Goal: Check status: Check status

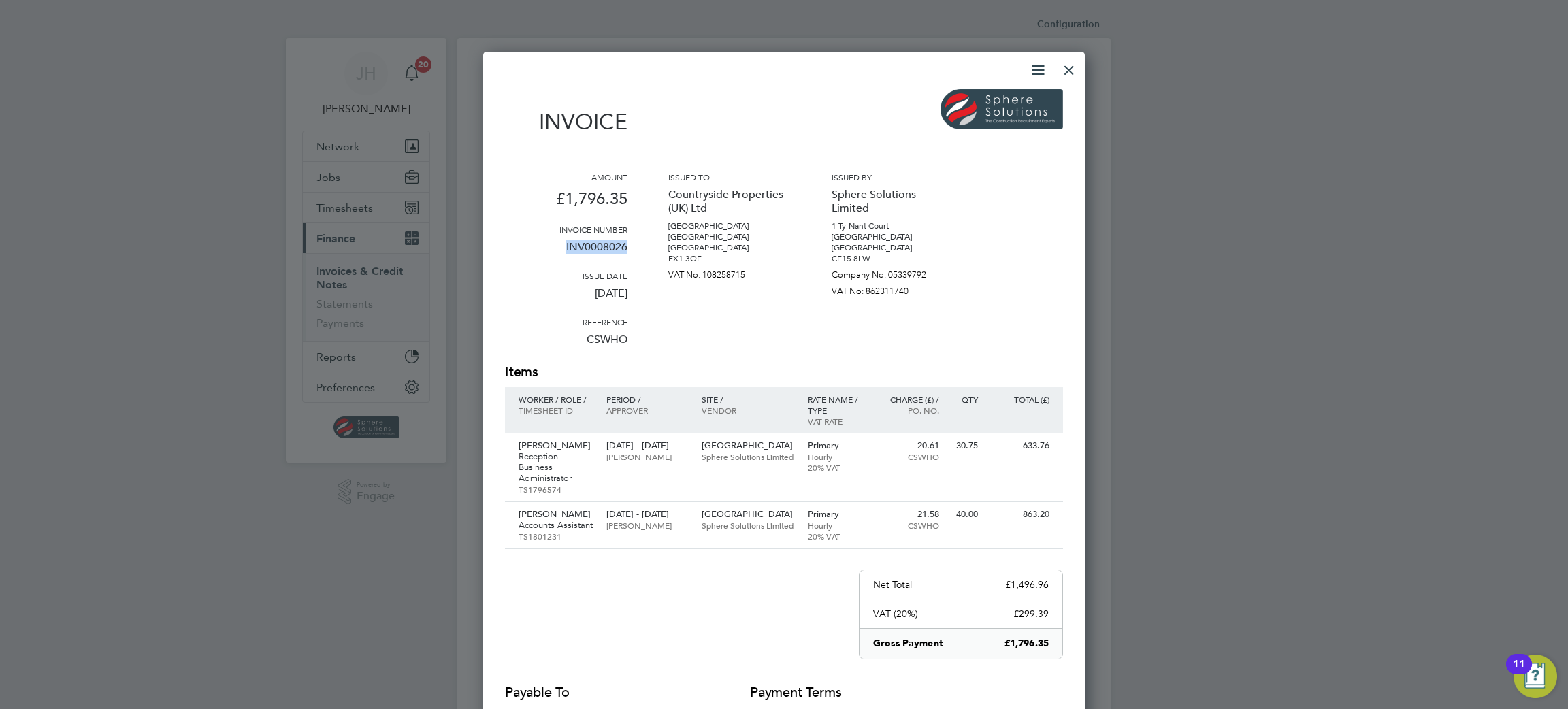
click at [1073, 68] on div at bounding box center [1069, 66] width 24 height 24
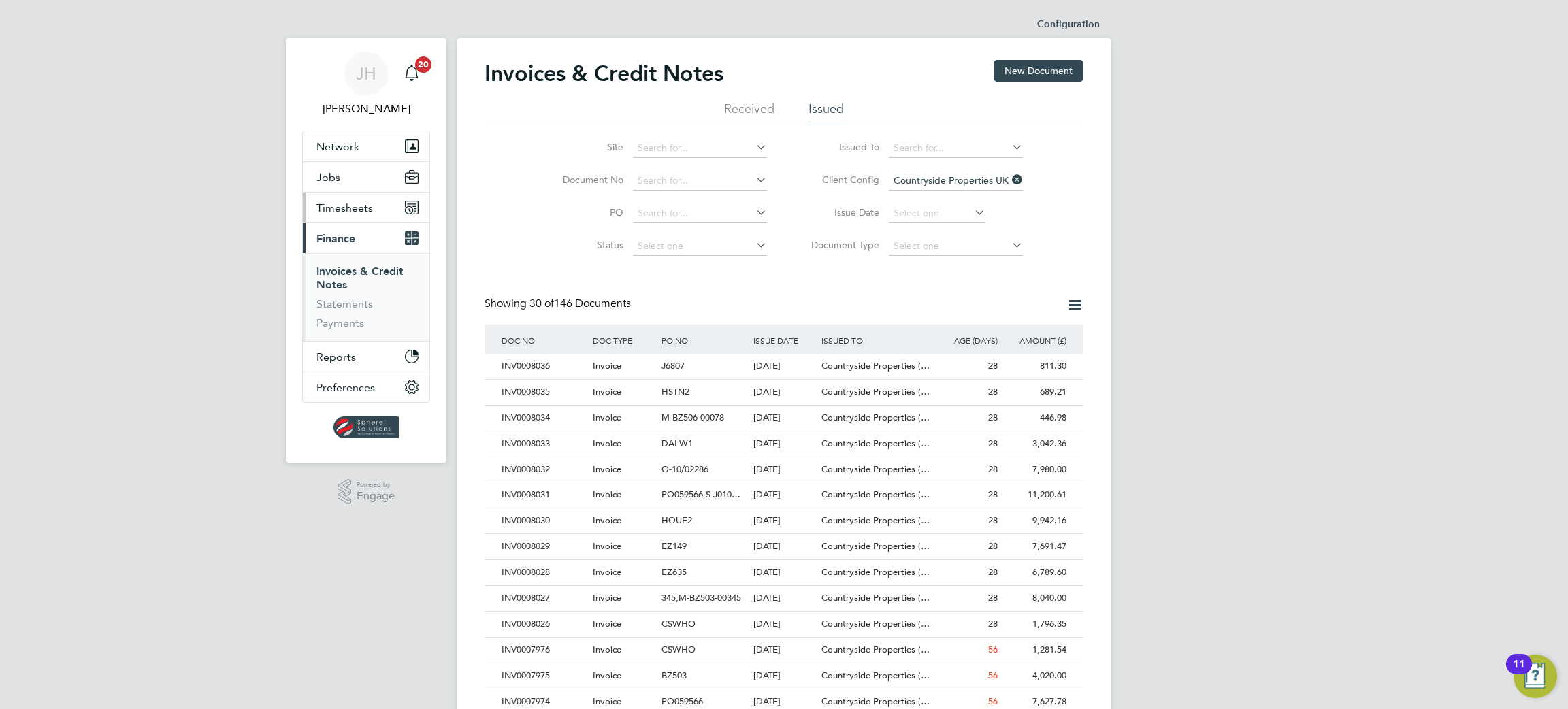
click at [351, 215] on button "Timesheets" at bounding box center [366, 207] width 127 height 30
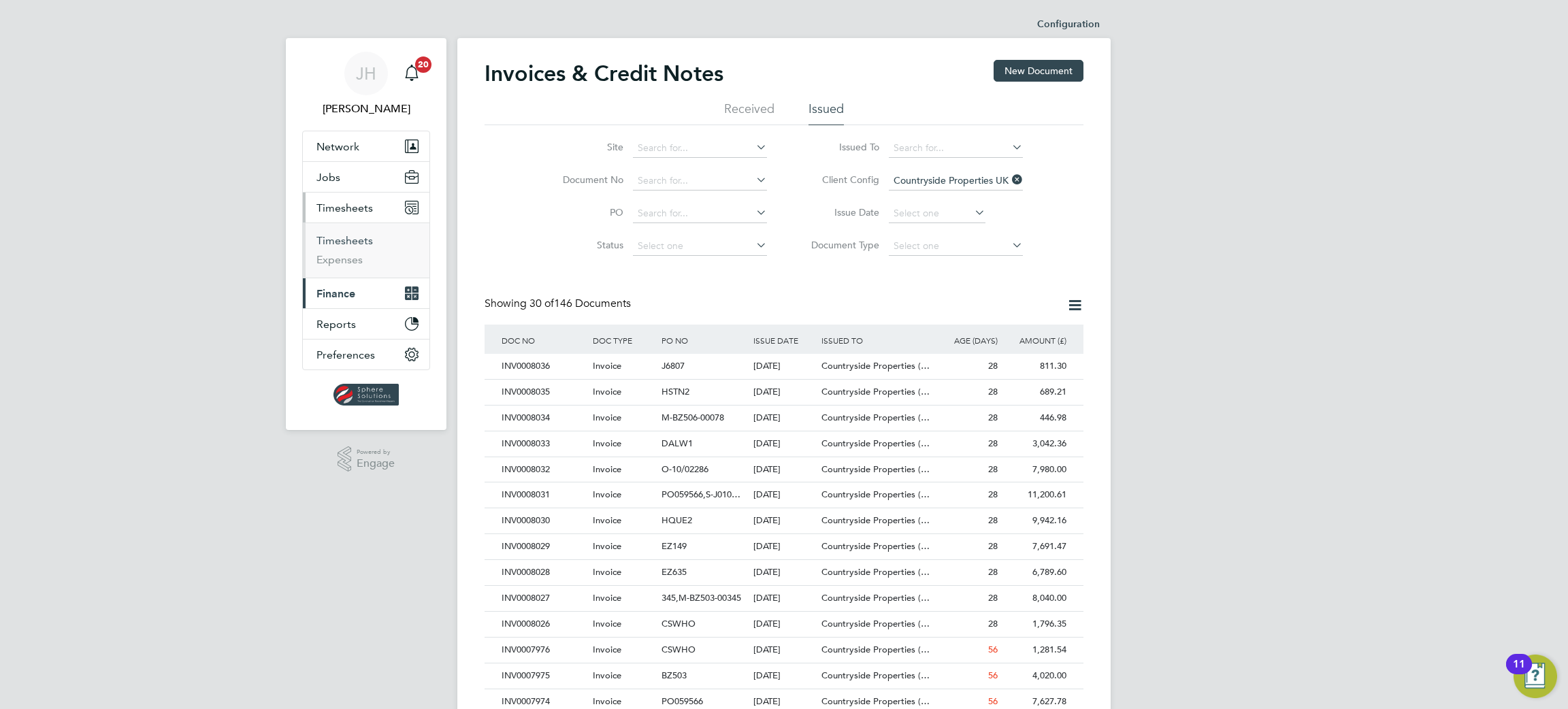
click at [348, 241] on link "Timesheets" at bounding box center [345, 240] width 56 height 13
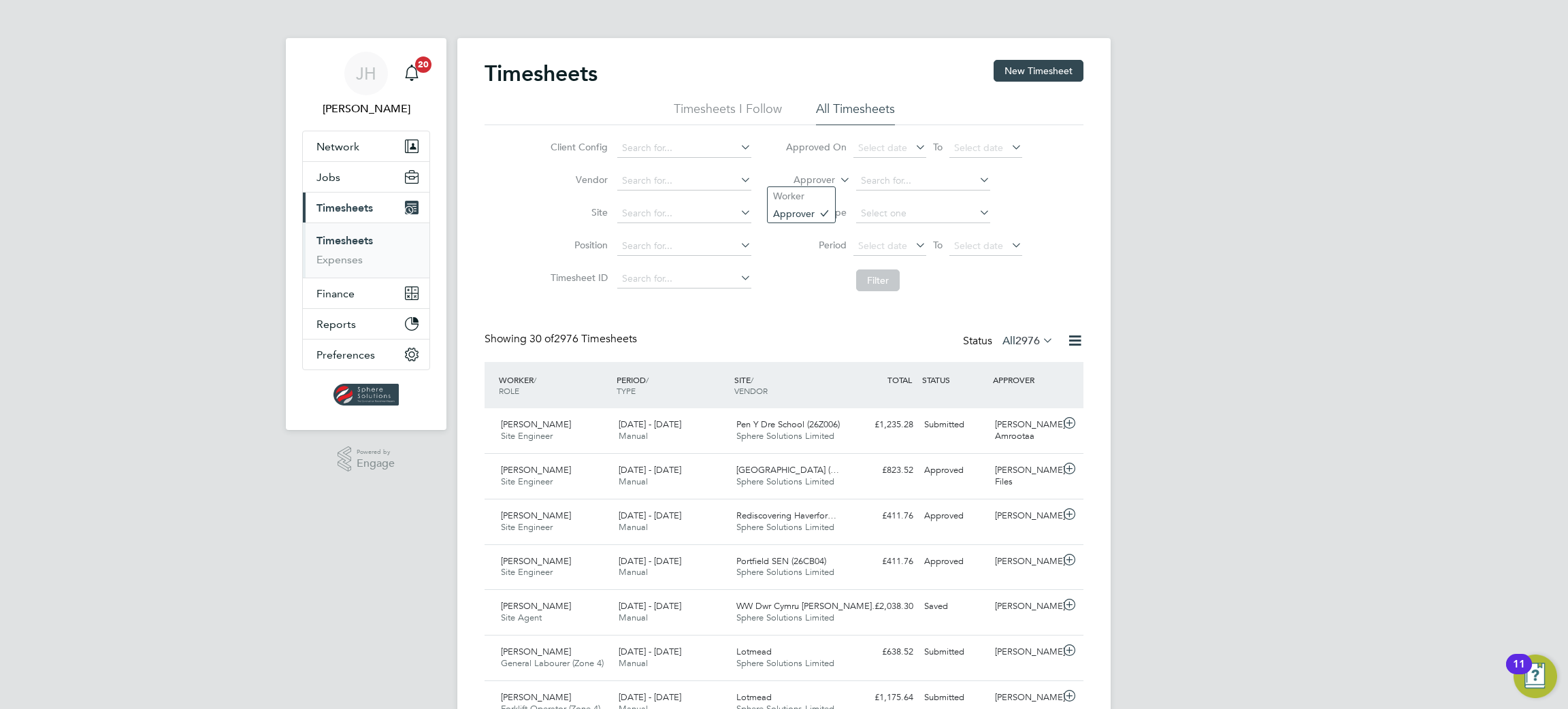
click at [824, 178] on label "Approver" at bounding box center [804, 180] width 61 height 14
click at [818, 193] on li "Worker" at bounding box center [801, 196] width 68 height 17
click at [879, 187] on input at bounding box center [924, 181] width 134 height 19
click at [913, 198] on li "[PERSON_NAME]" at bounding box center [923, 199] width 136 height 18
type input "[PERSON_NAME]"
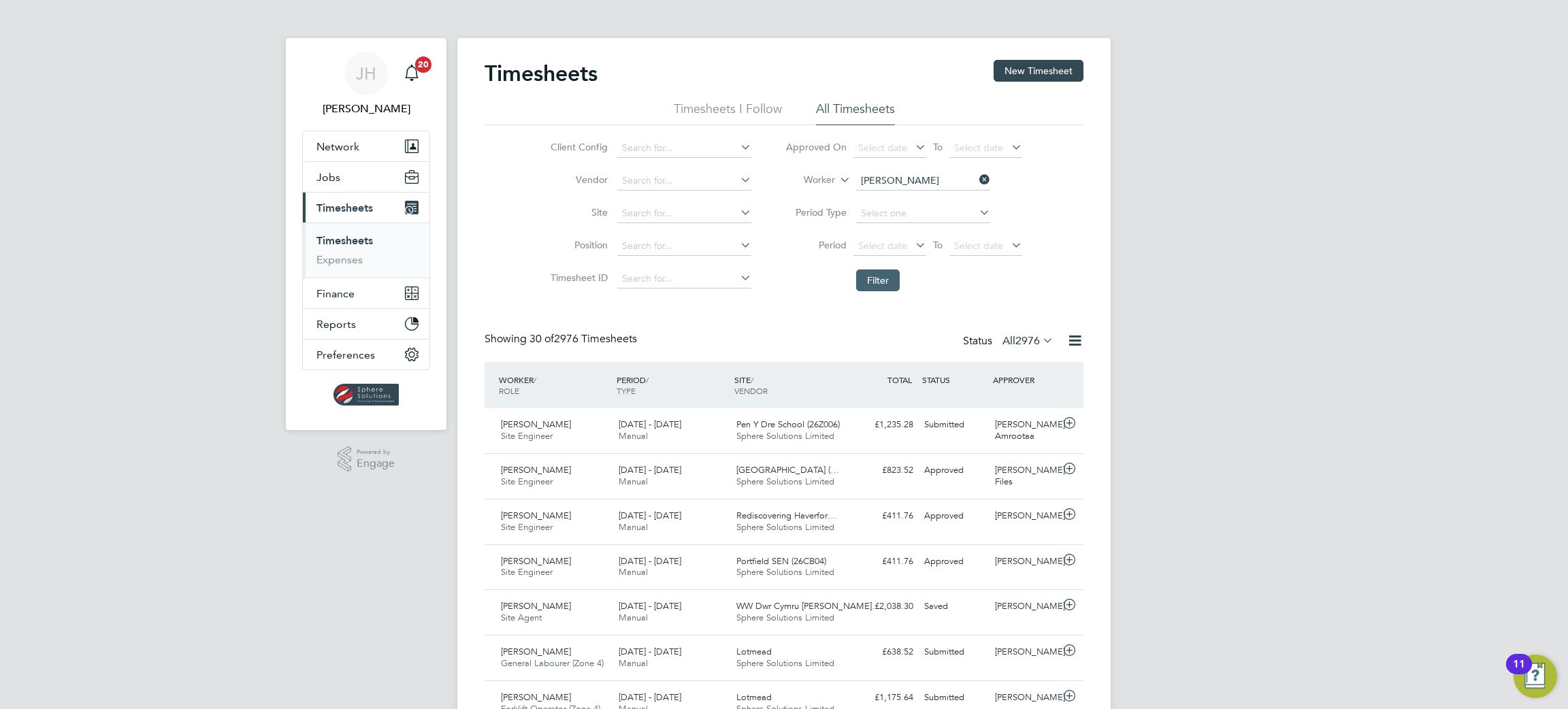
click at [897, 283] on button "Filter" at bounding box center [878, 280] width 44 height 21
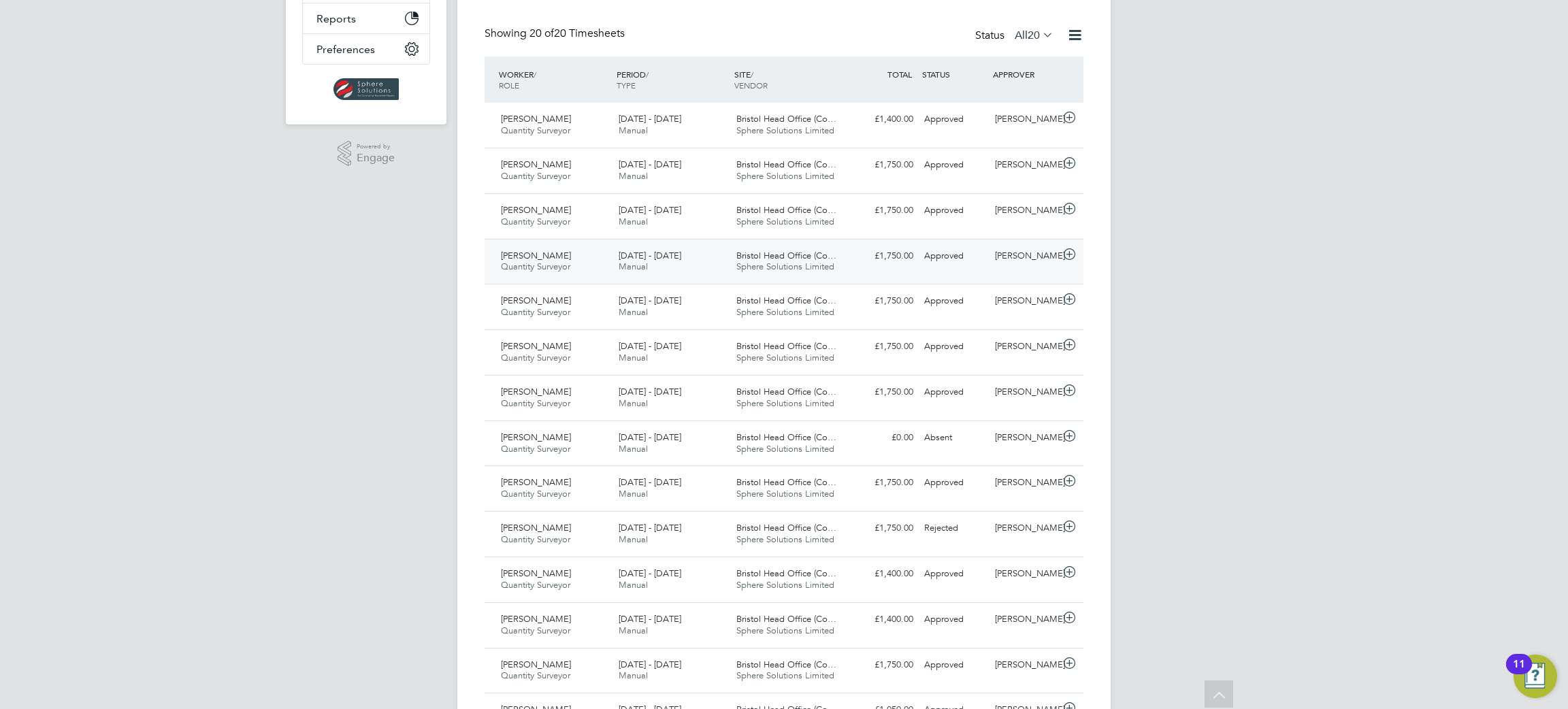
click at [982, 250] on div "Approved" at bounding box center [954, 256] width 71 height 22
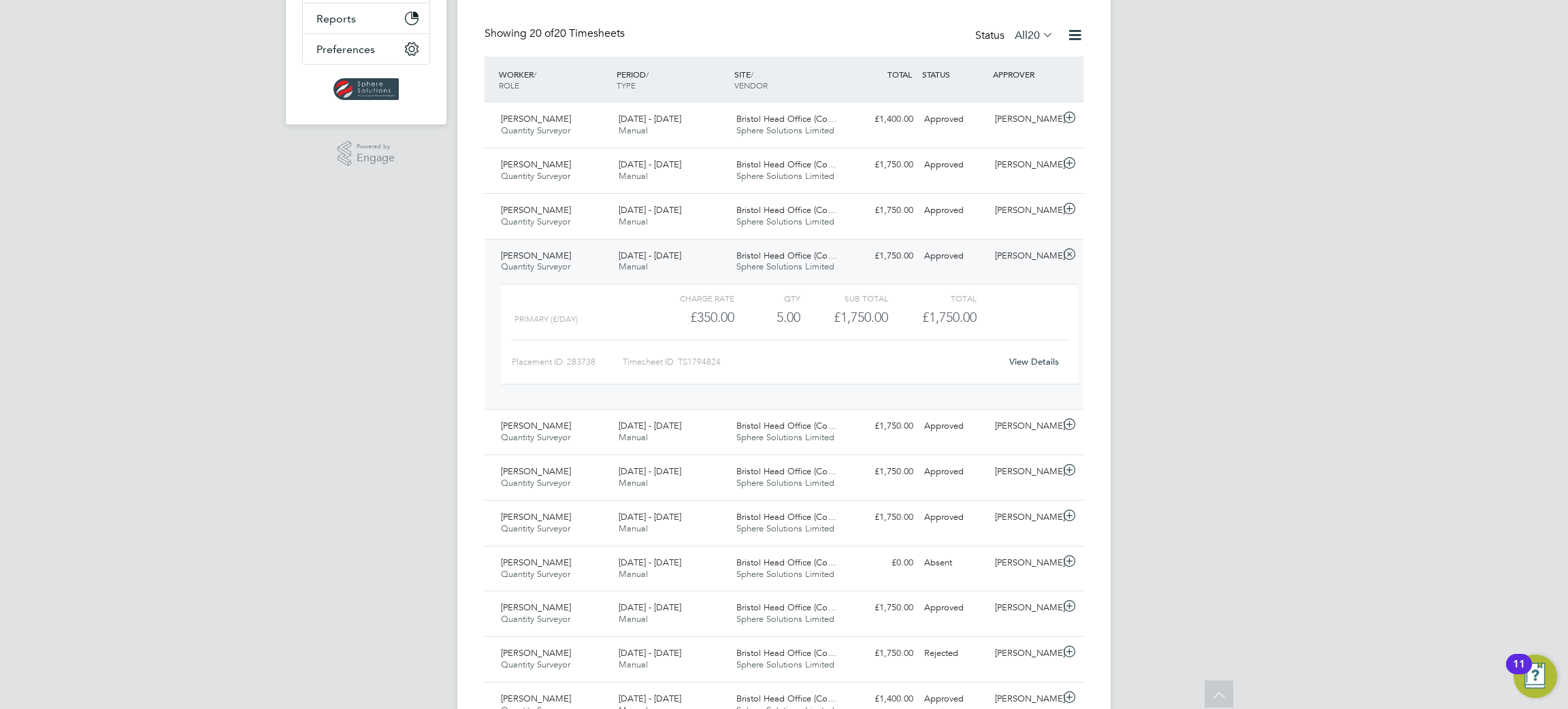
click at [1032, 358] on link "View Details" at bounding box center [1034, 361] width 49 height 12
